Goal: Task Accomplishment & Management: Complete application form

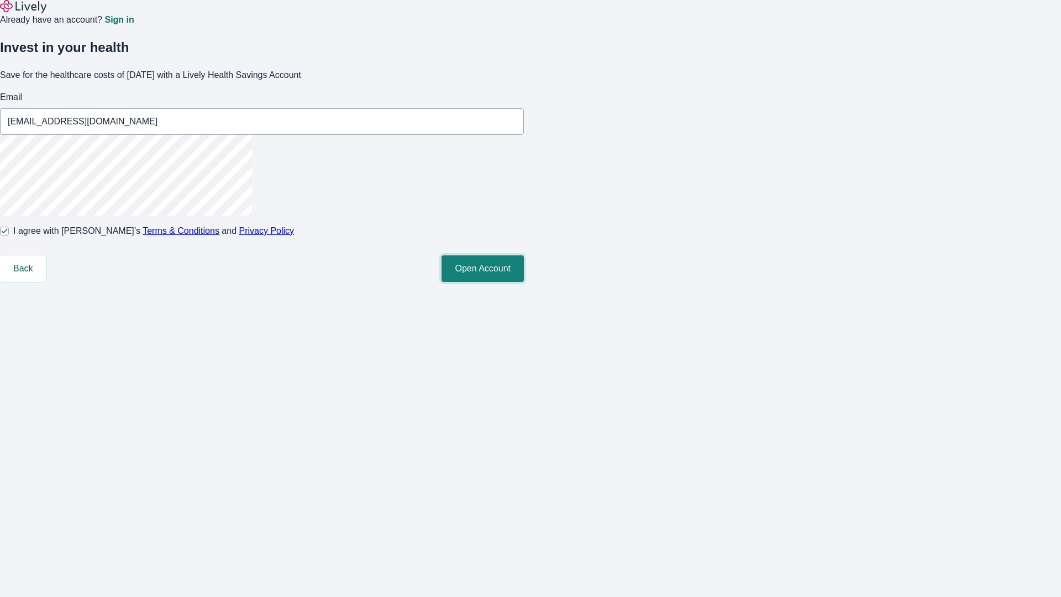
click at [524, 282] on button "Open Account" at bounding box center [482, 268] width 82 height 27
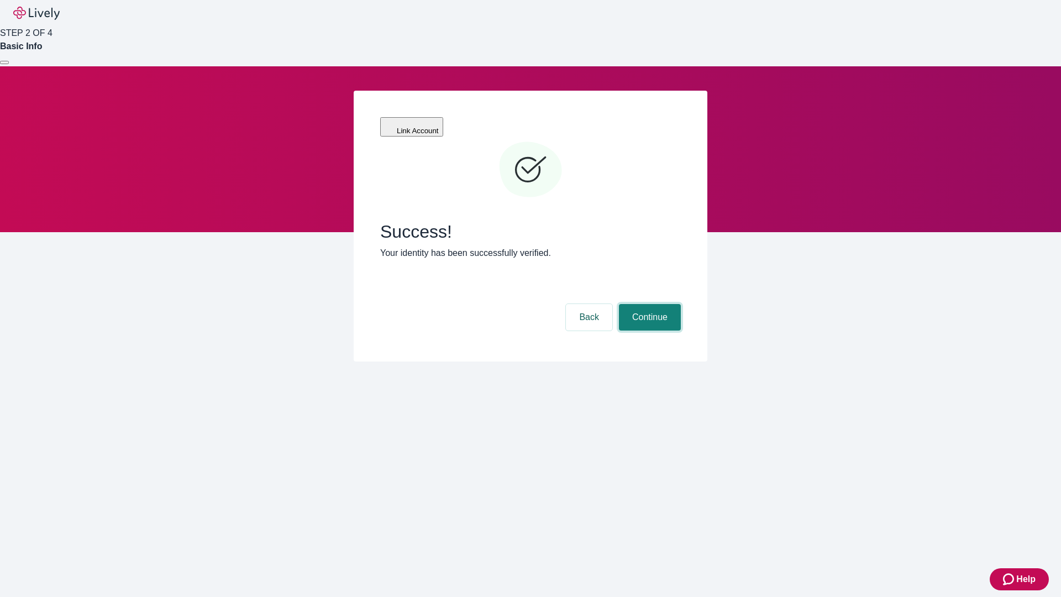
click at [648, 304] on button "Continue" at bounding box center [650, 317] width 62 height 27
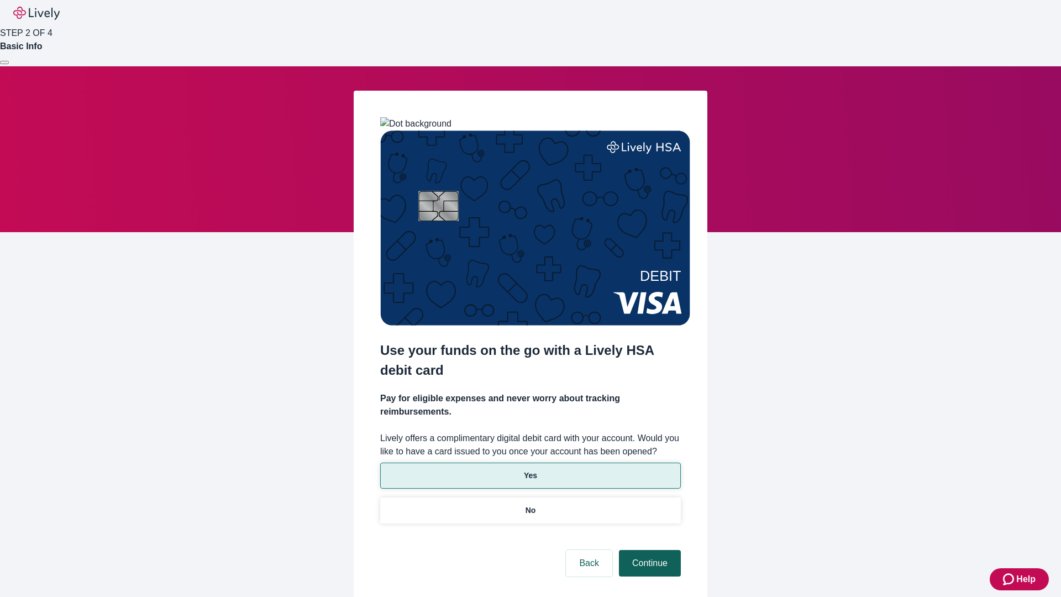
click at [530, 470] on p "Yes" at bounding box center [530, 476] width 13 height 12
click at [648, 550] on button "Continue" at bounding box center [650, 563] width 62 height 27
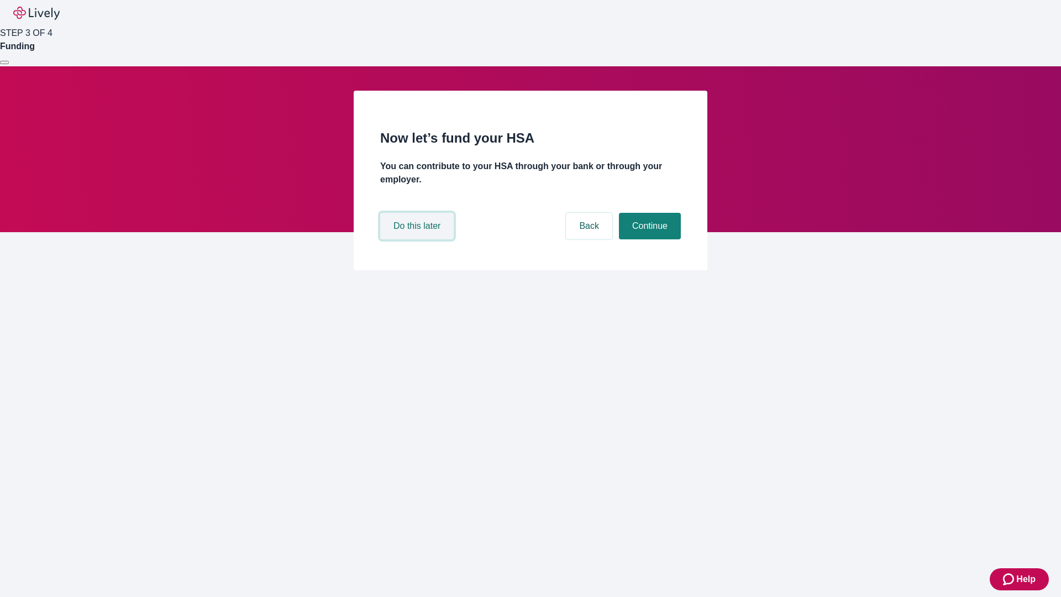
click at [418, 239] on button "Do this later" at bounding box center [416, 226] width 73 height 27
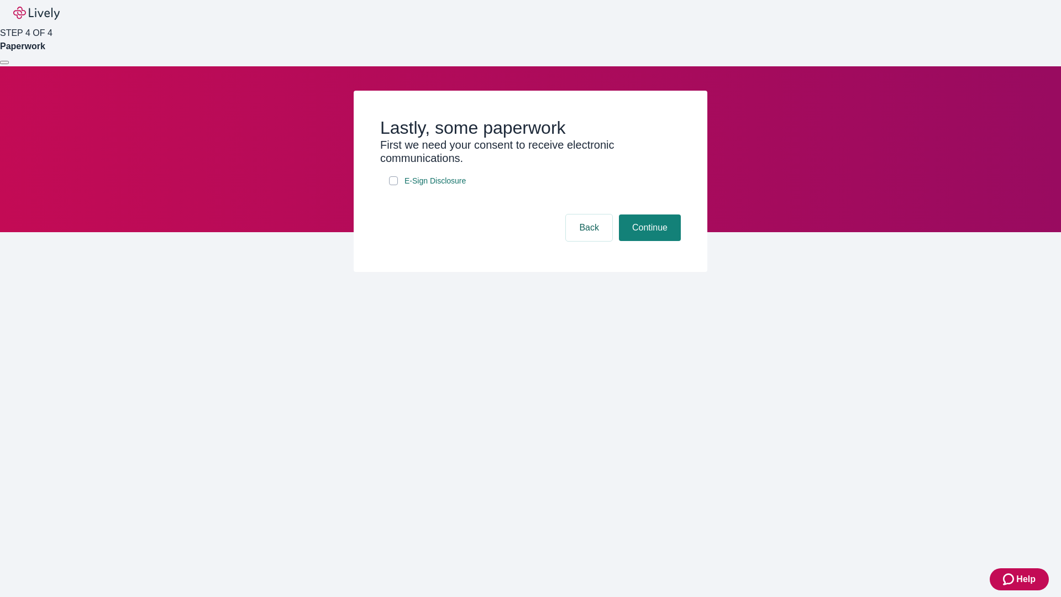
click at [393, 185] on input "E-Sign Disclosure" at bounding box center [393, 180] width 9 height 9
checkbox input "true"
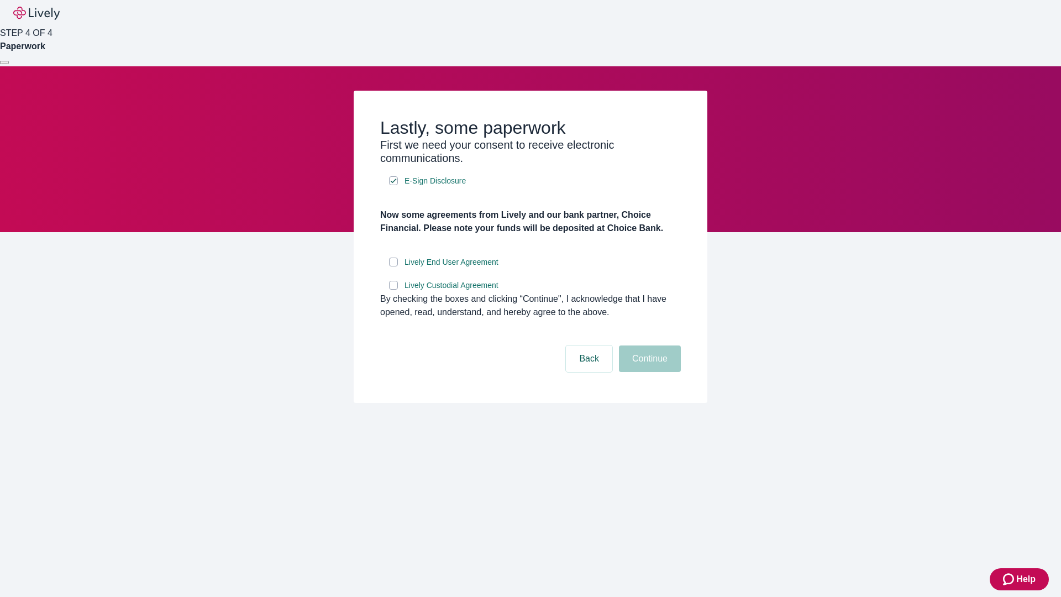
click at [393, 266] on input "Lively End User Agreement" at bounding box center [393, 261] width 9 height 9
checkbox input "true"
click at [393, 289] on input "Lively Custodial Agreement" at bounding box center [393, 285] width 9 height 9
checkbox input "true"
click at [648, 372] on button "Continue" at bounding box center [650, 358] width 62 height 27
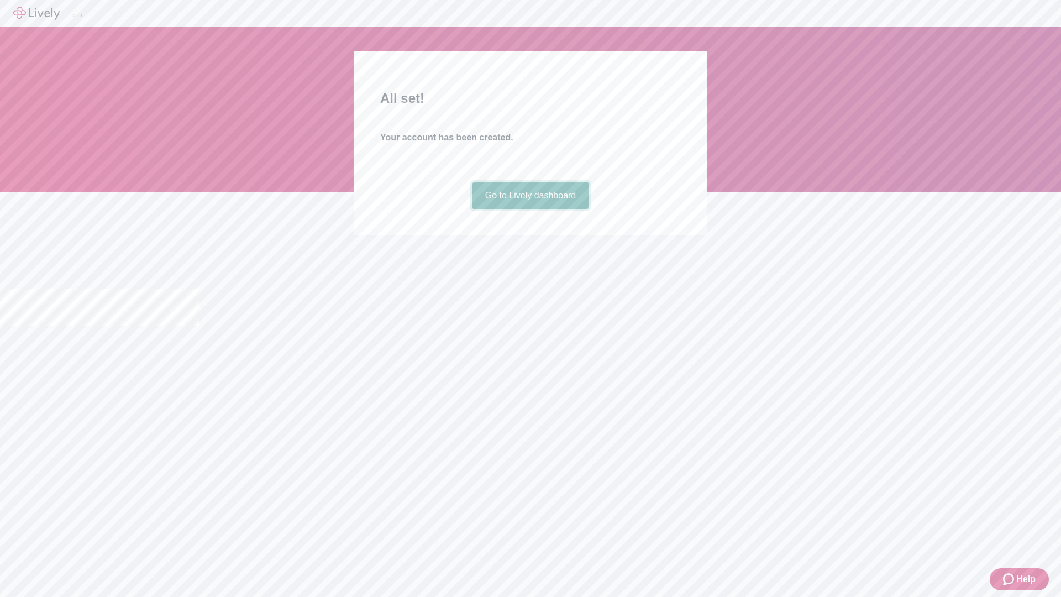
click at [530, 209] on link "Go to Lively dashboard" at bounding box center [531, 195] width 118 height 27
